Goal: Obtain resource: Obtain resource

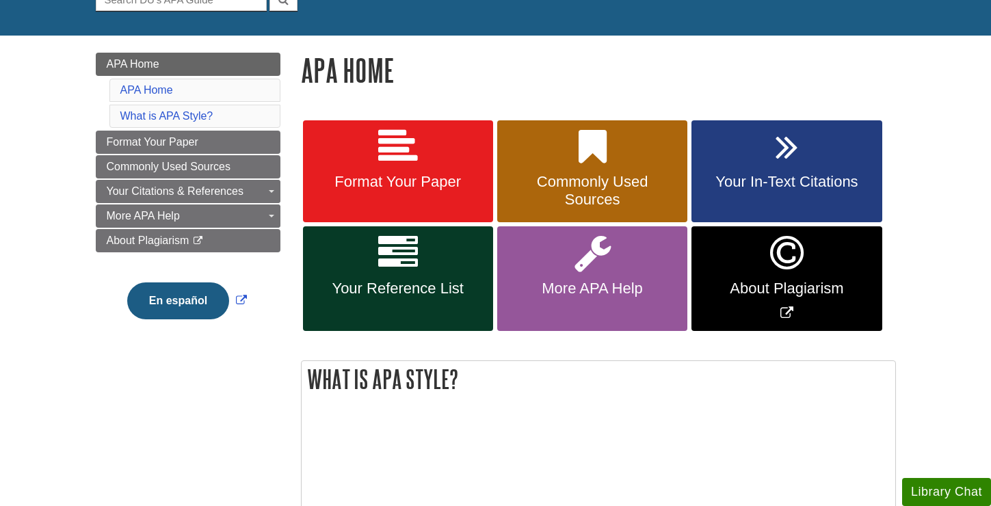
scroll to position [156, 0]
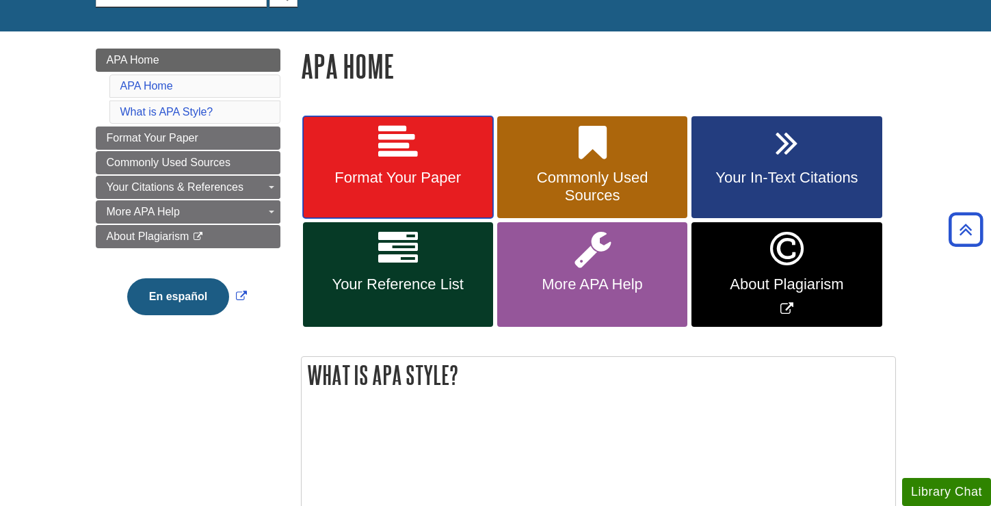
click at [362, 165] on link "Format Your Paper" at bounding box center [398, 167] width 190 height 103
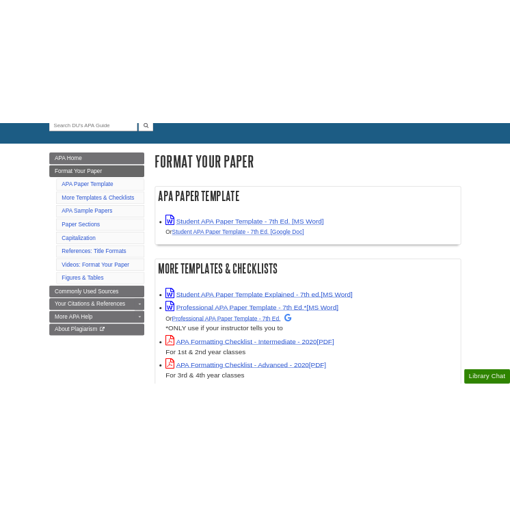
scroll to position [150, 0]
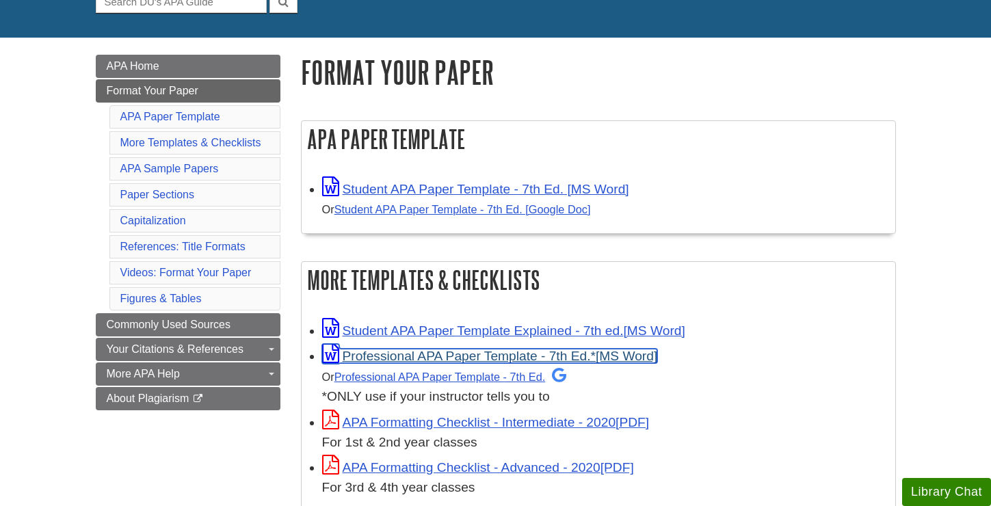
click at [483, 357] on link "Professional APA Paper Template - 7th Ed.*" at bounding box center [490, 356] width 336 height 14
